Goal: Check status: Check status

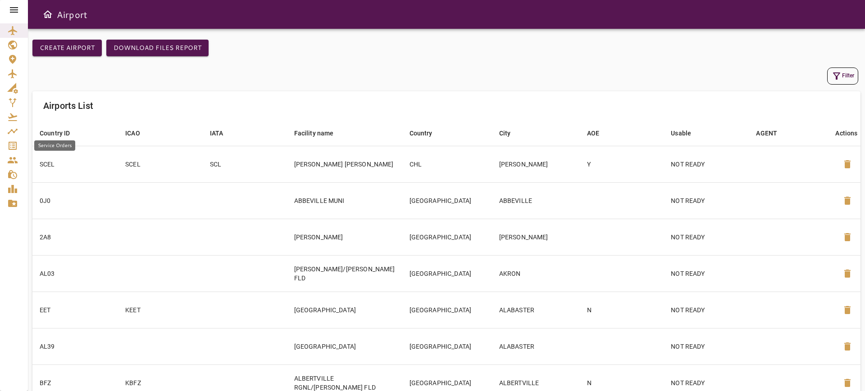
click at [3, 147] on link "Service Orders" at bounding box center [14, 146] width 28 height 14
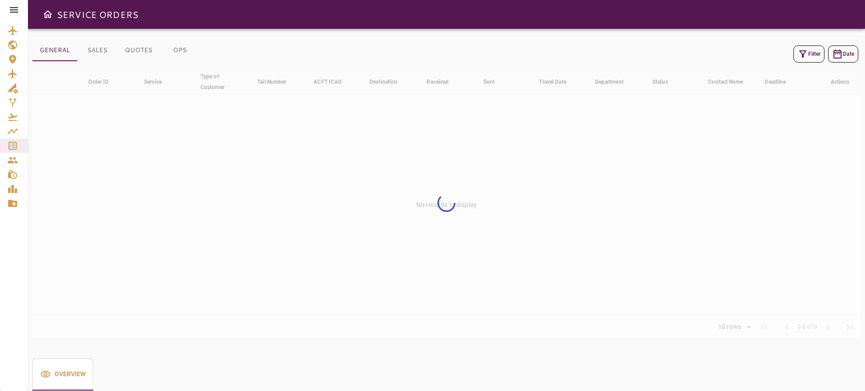
click at [801, 54] on icon "button" at bounding box center [802, 54] width 11 height 11
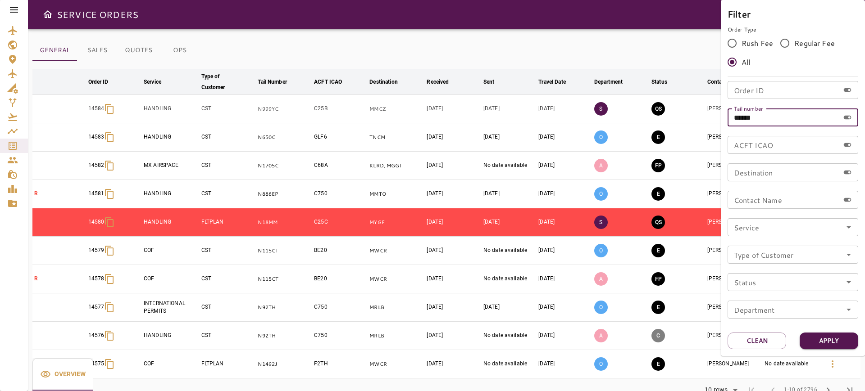
click at [781, 116] on input "******" at bounding box center [784, 118] width 112 height 18
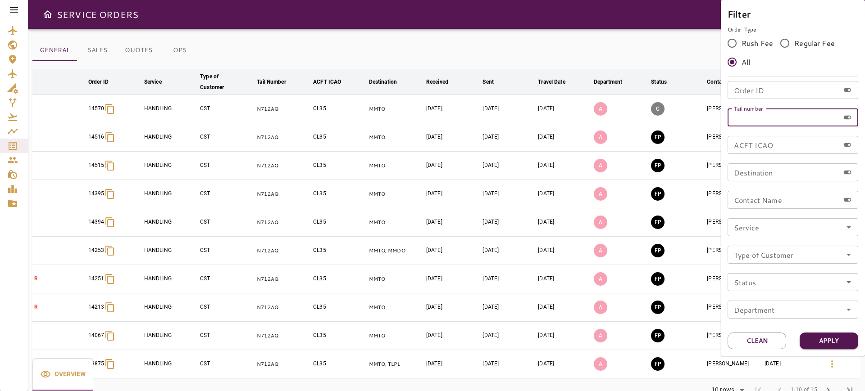
click at [746, 120] on div "Tail number Tail number" at bounding box center [793, 118] width 131 height 18
type input "******"
click at [829, 340] on button "Apply" at bounding box center [829, 341] width 59 height 17
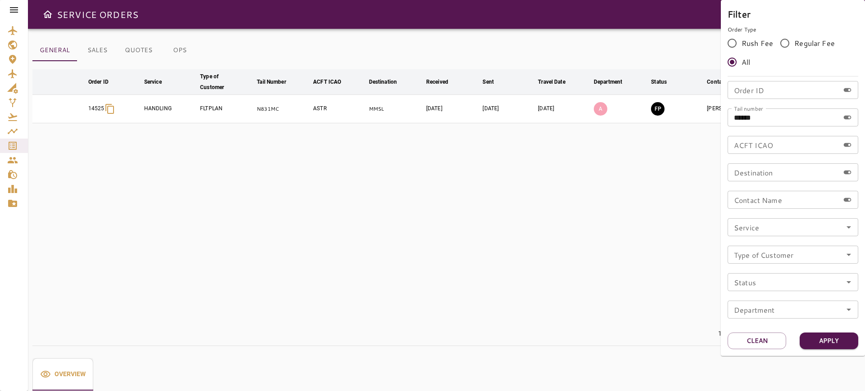
click at [484, 210] on div at bounding box center [432, 195] width 865 height 391
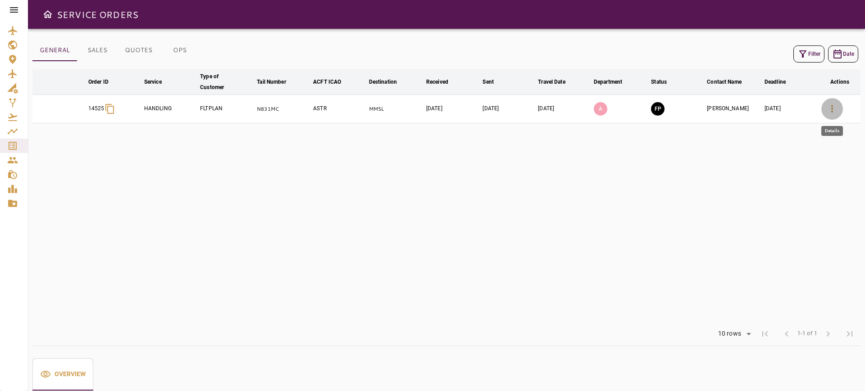
click at [827, 109] on icon "button" at bounding box center [832, 109] width 11 height 11
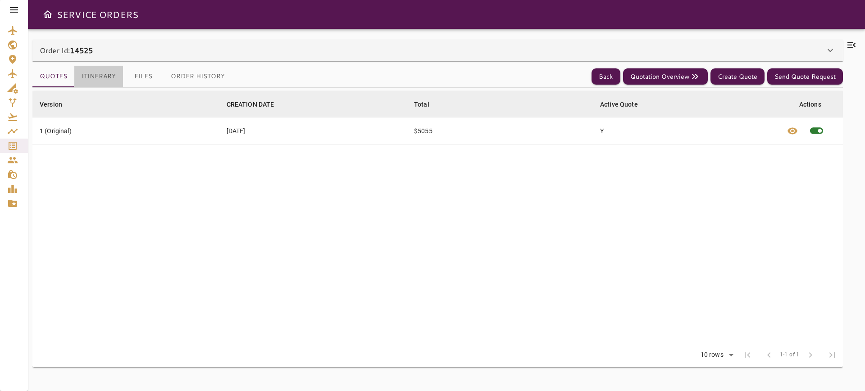
click at [112, 79] on button "Itinerary" at bounding box center [98, 77] width 49 height 22
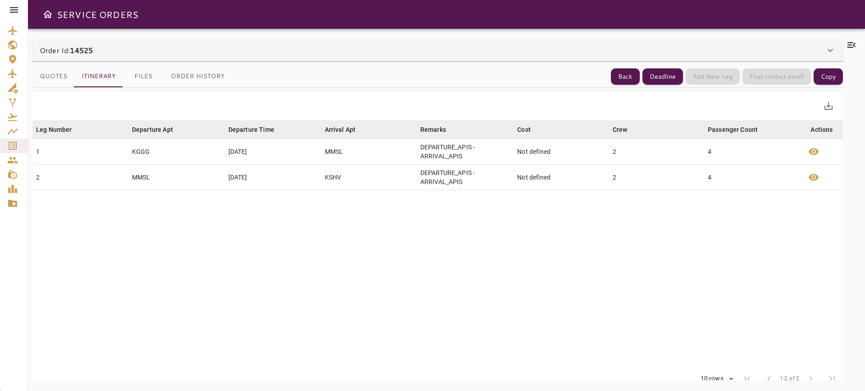
click at [151, 86] on button "Files" at bounding box center [143, 77] width 41 height 22
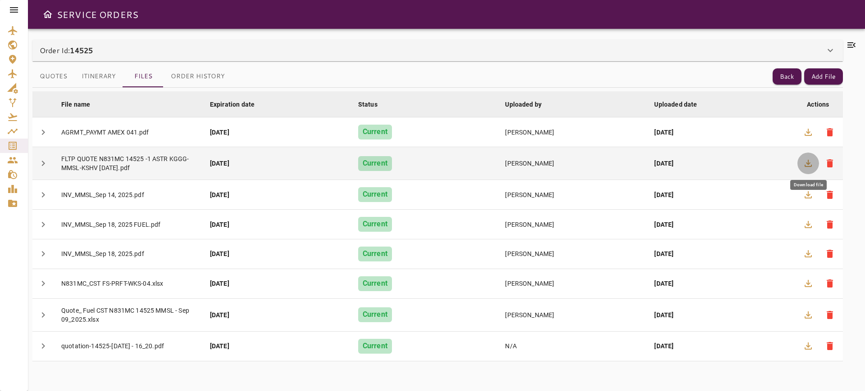
click at [807, 168] on icon "button" at bounding box center [808, 163] width 11 height 11
